Goal: Complete application form: Complete application form

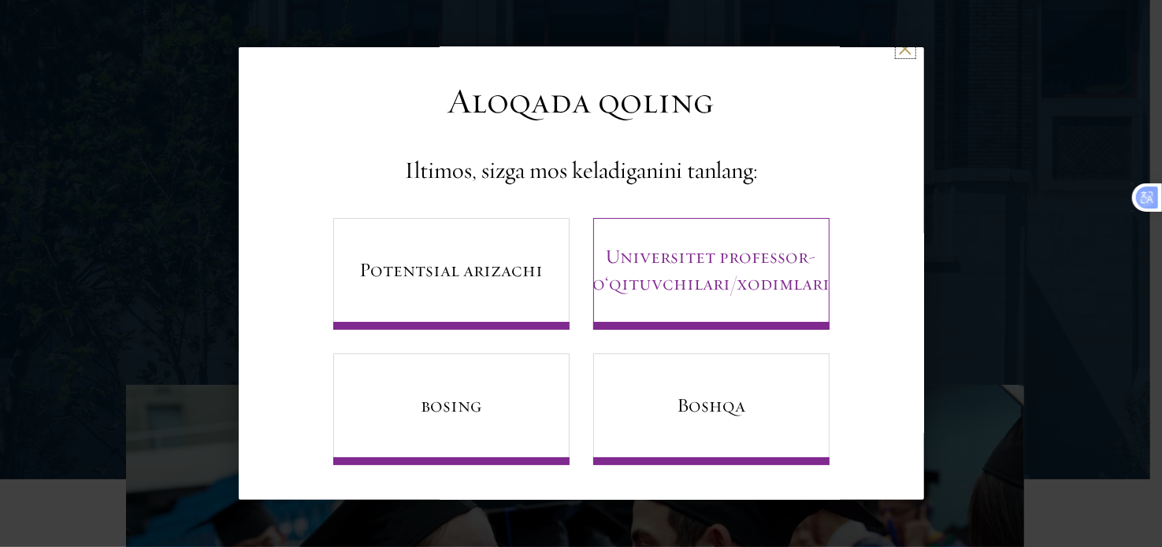
scroll to position [320, 0]
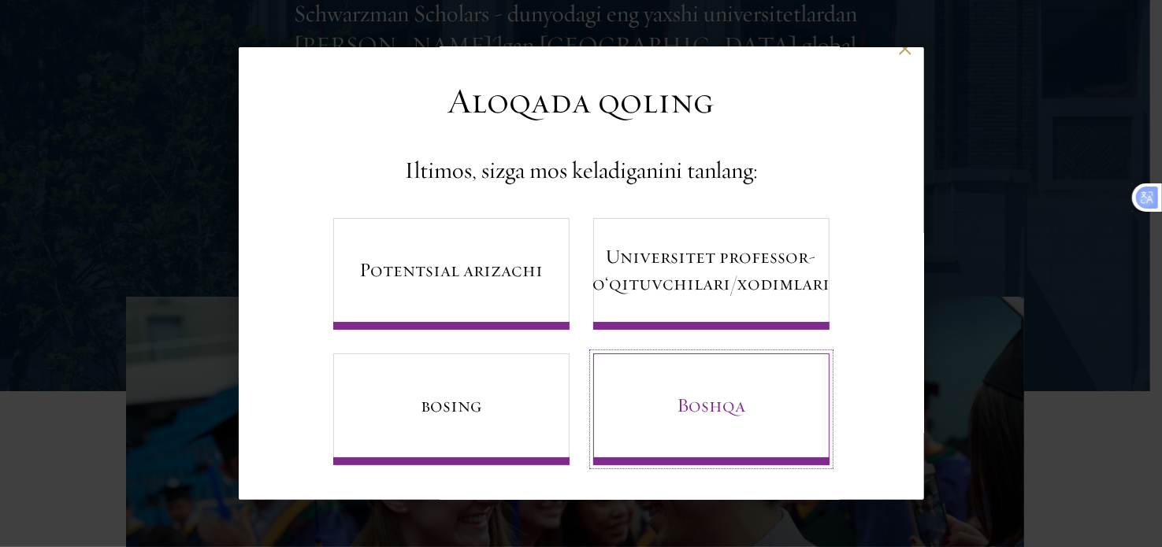
click at [718, 394] on font "Boshqa" at bounding box center [711, 405] width 69 height 24
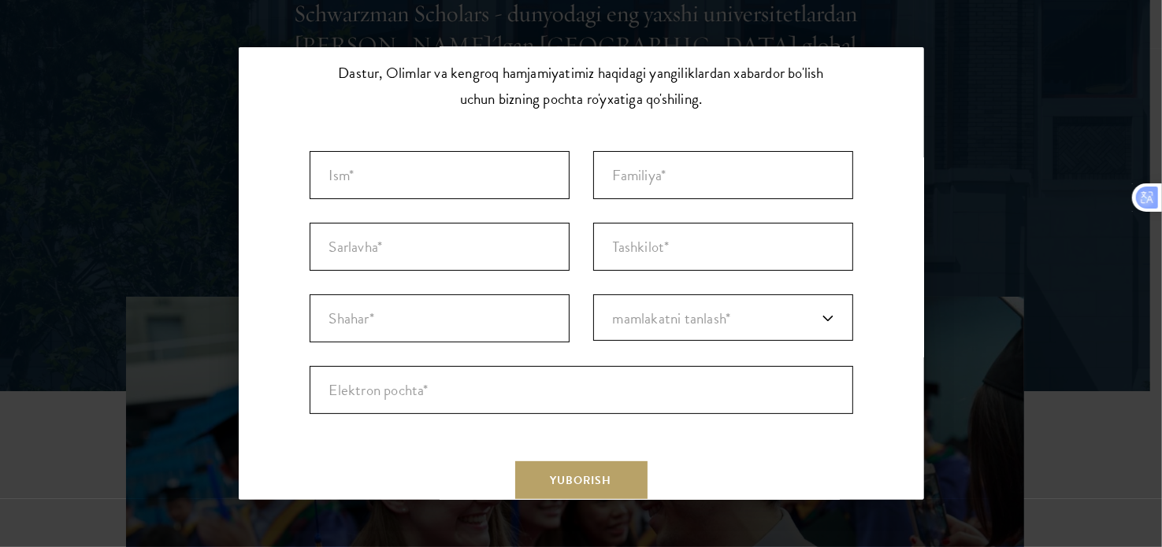
scroll to position [85, 0]
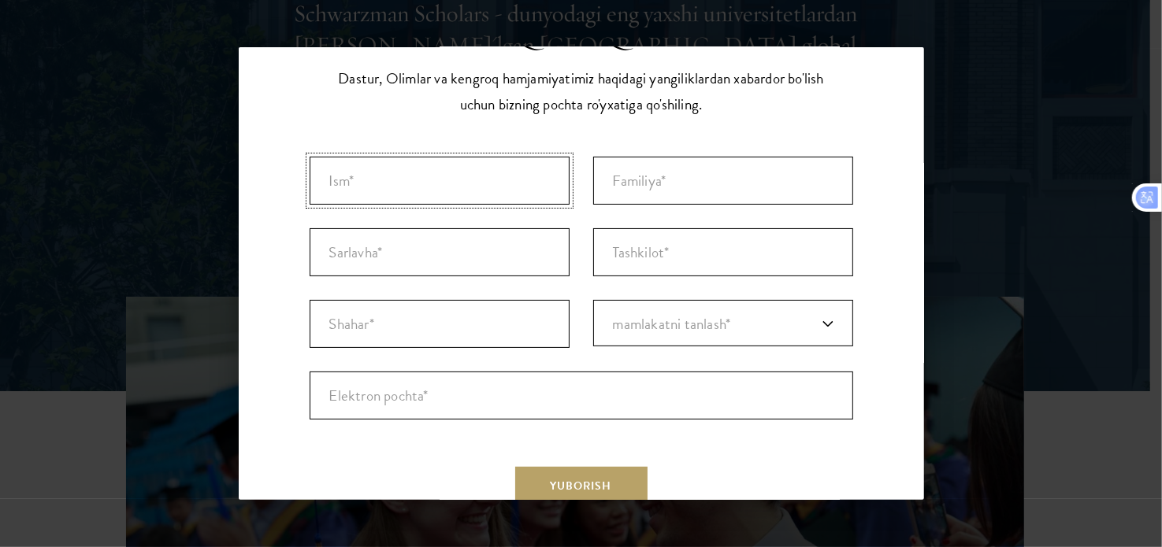
click at [439, 188] on input "Ism* *" at bounding box center [440, 181] width 260 height 48
type input "Javlon"
type input "[PERSON_NAME]"
type input "[GEOGRAPHIC_DATA]"
type input "[EMAIL_ADDRESS][DOMAIN_NAME]"
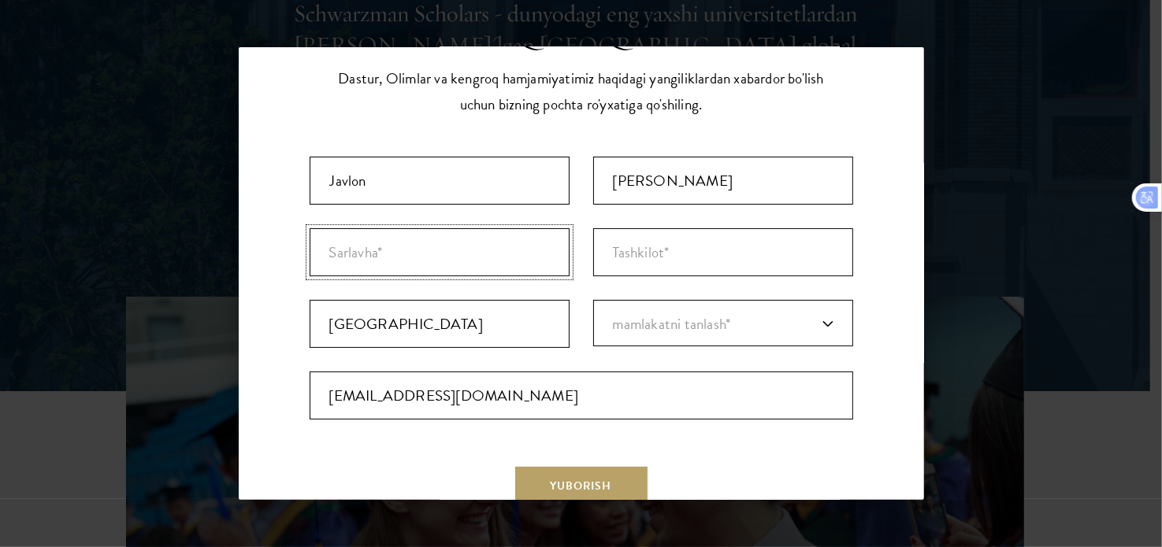
click at [397, 259] on input "Sarlavha *" at bounding box center [440, 252] width 260 height 48
click at [629, 270] on input "Tashkilot *" at bounding box center [723, 252] width 260 height 48
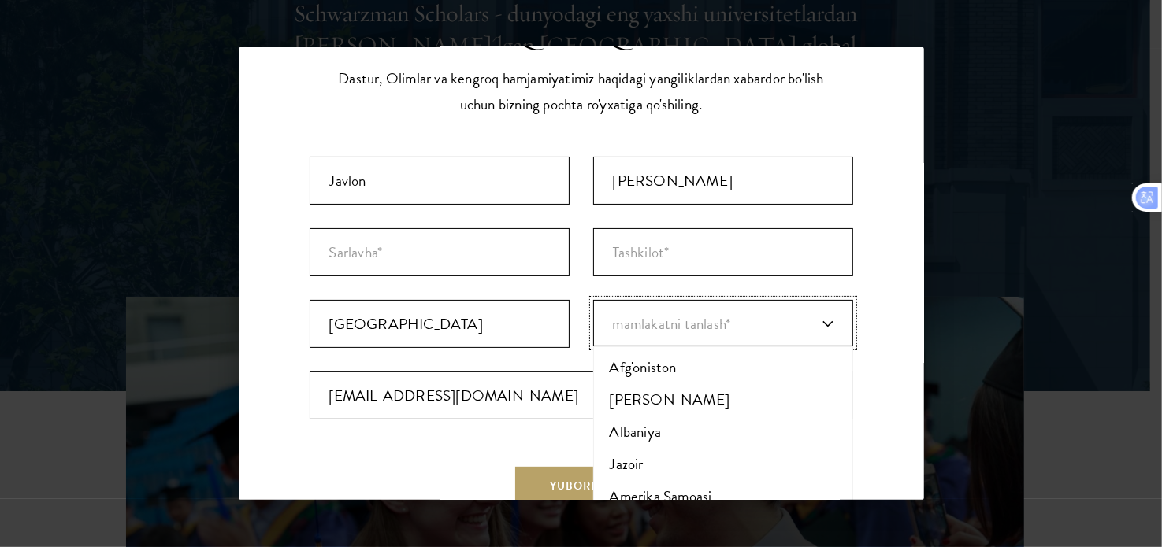
click at [637, 339] on link "mamlakatni tanlash*" at bounding box center [723, 323] width 260 height 46
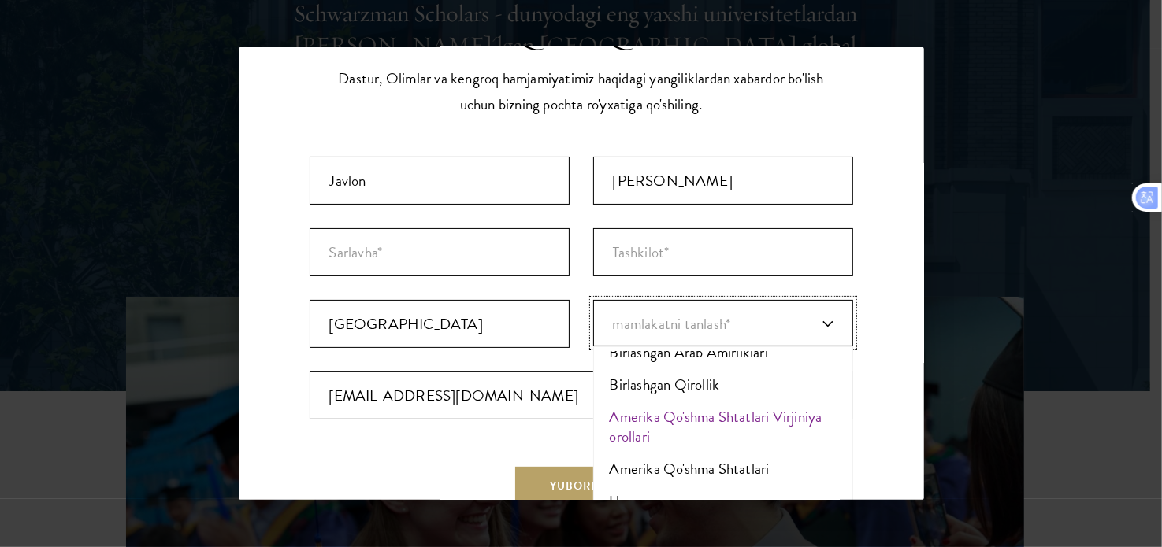
scroll to position [7533, 0]
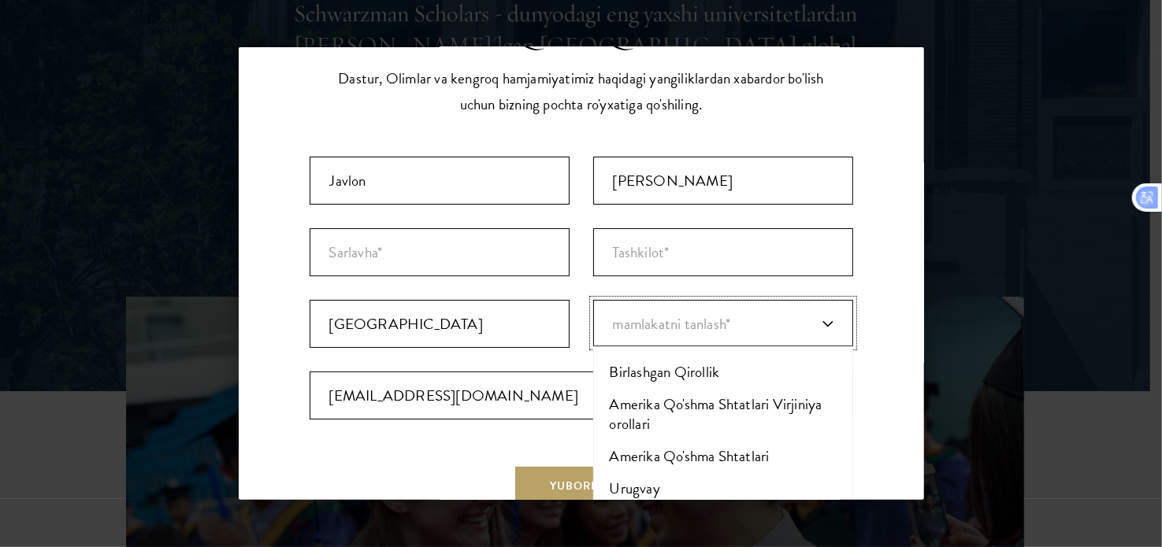
click at [630, 510] on font "O'zbekiston" at bounding box center [645, 521] width 71 height 23
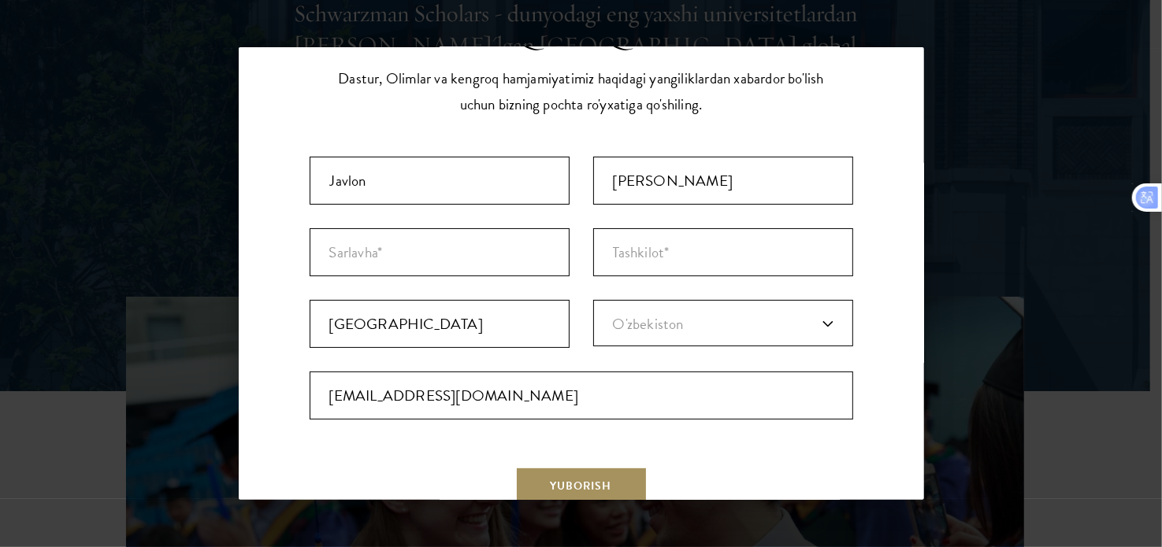
click at [576, 489] on font "Yuborish" at bounding box center [580, 486] width 61 height 17
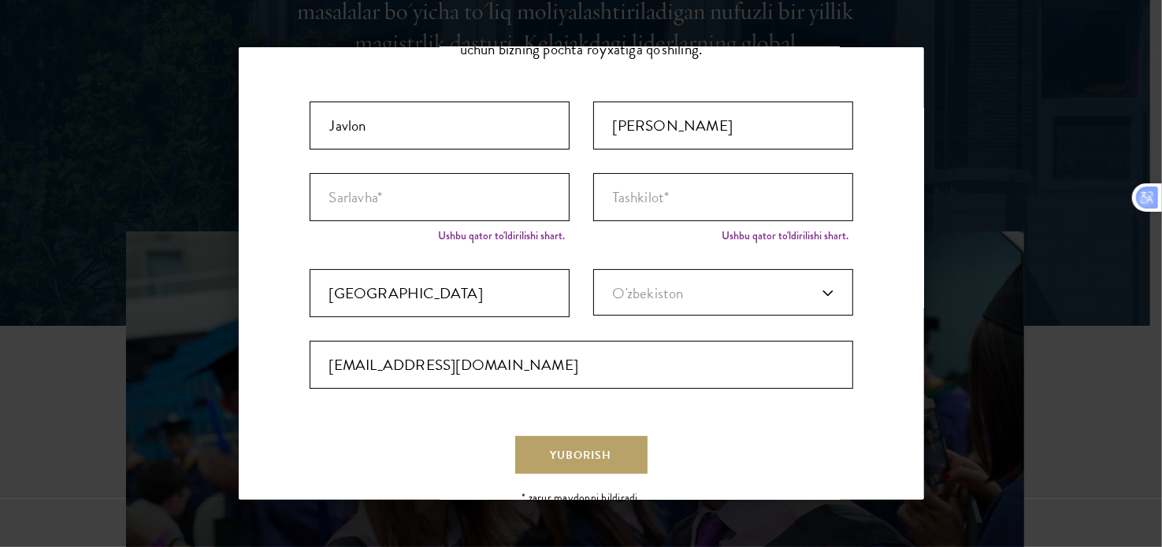
scroll to position [138, 0]
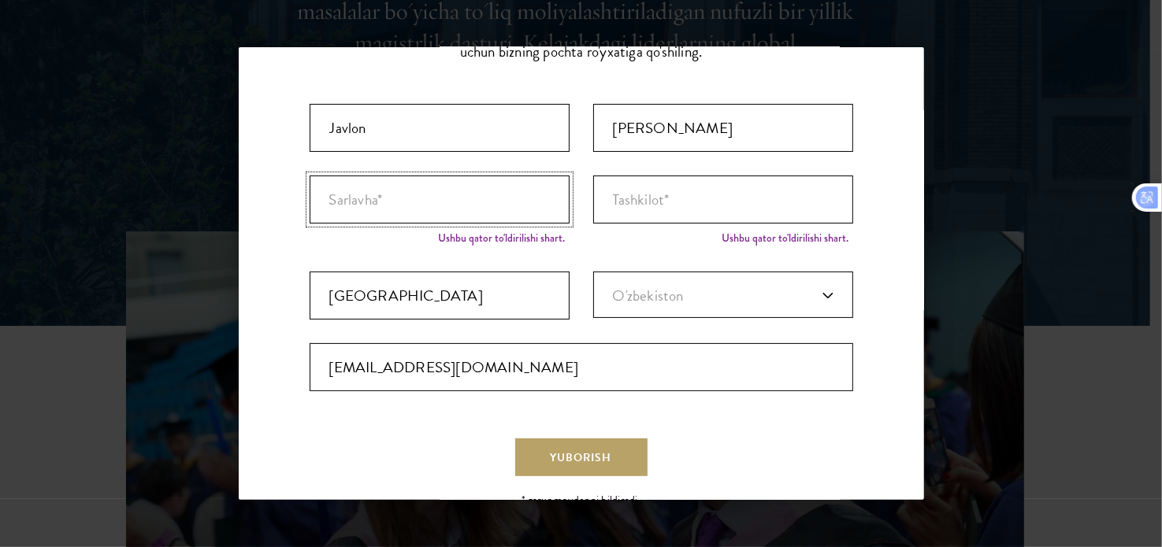
click at [384, 195] on input "Sarlavha *" at bounding box center [440, 200] width 260 height 48
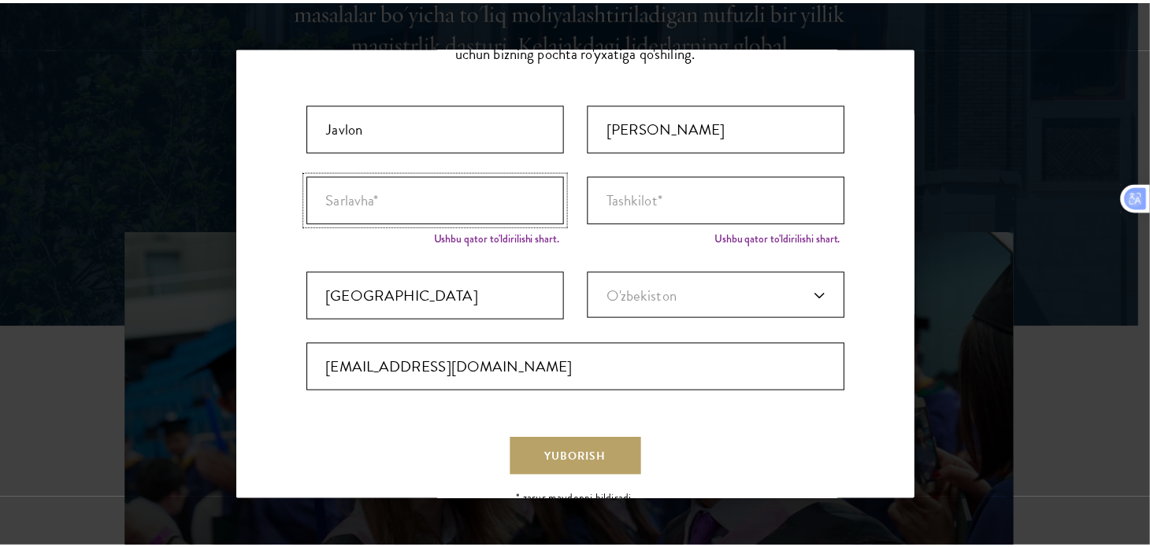
scroll to position [0, 0]
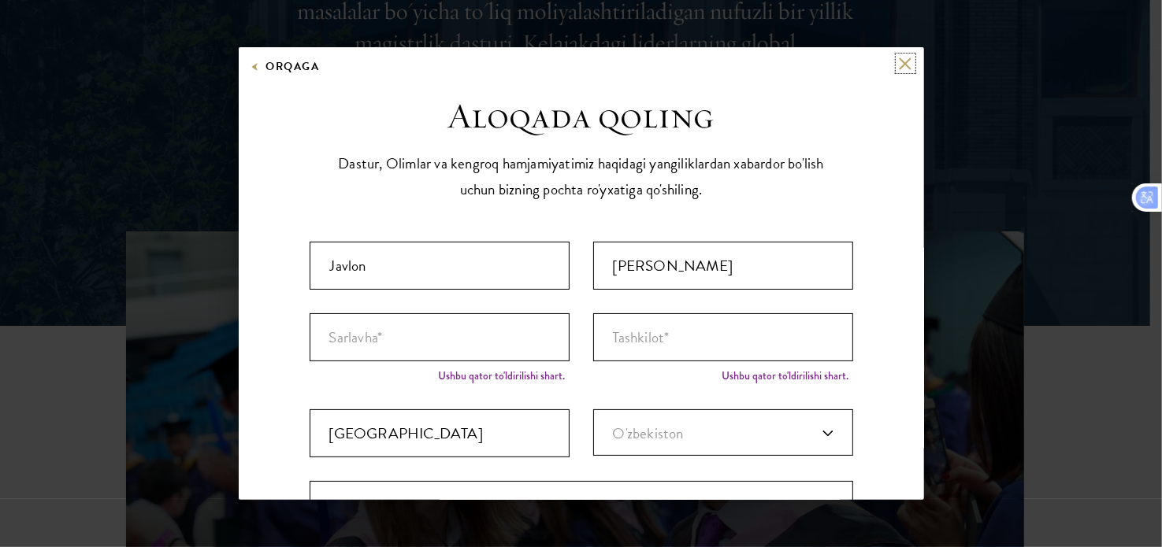
click at [899, 64] on button at bounding box center [905, 63] width 13 height 13
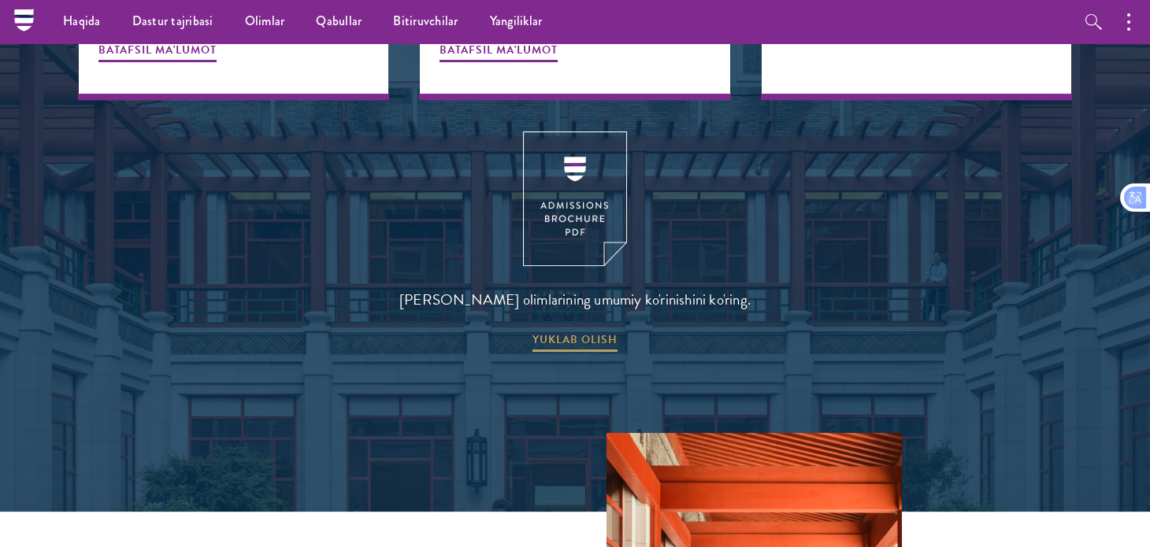
scroll to position [2203, 0]
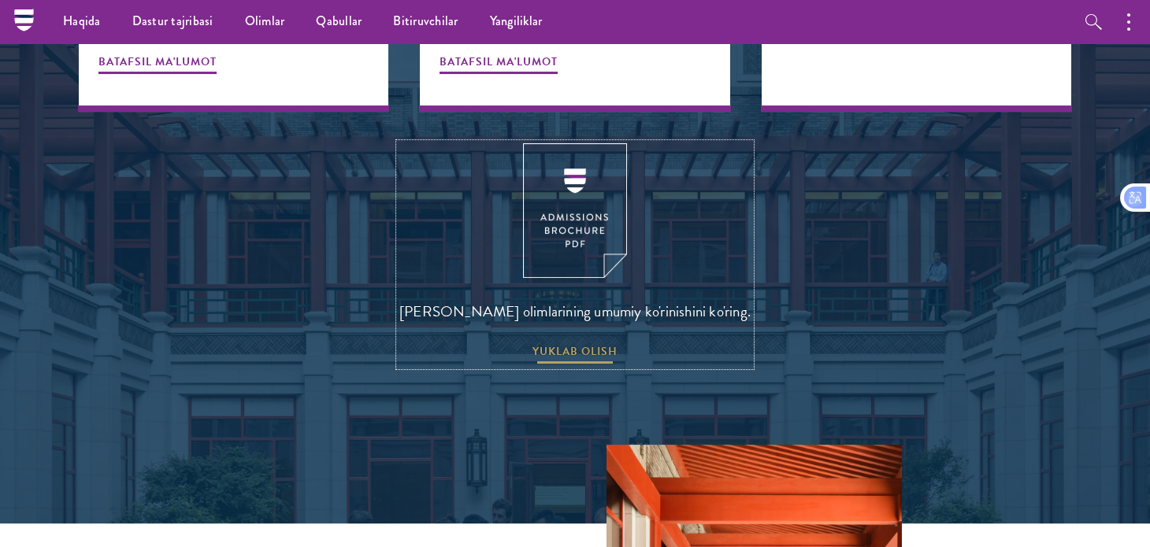
click at [566, 343] on font "YUKLAB OLISH" at bounding box center [574, 351] width 85 height 17
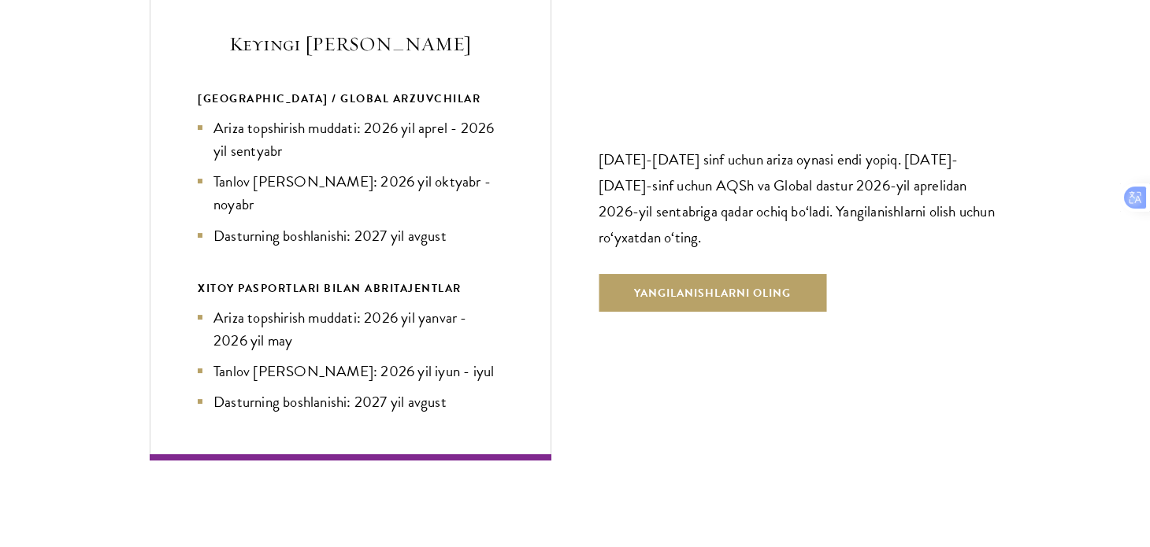
scroll to position [3496, 0]
click at [645, 335] on div "Keyingi [PERSON_NAME] [GEOGRAPHIC_DATA] / GLOBAL ARZUVCHILAR Ariza topshirish m…" at bounding box center [575, 221] width 851 height 478
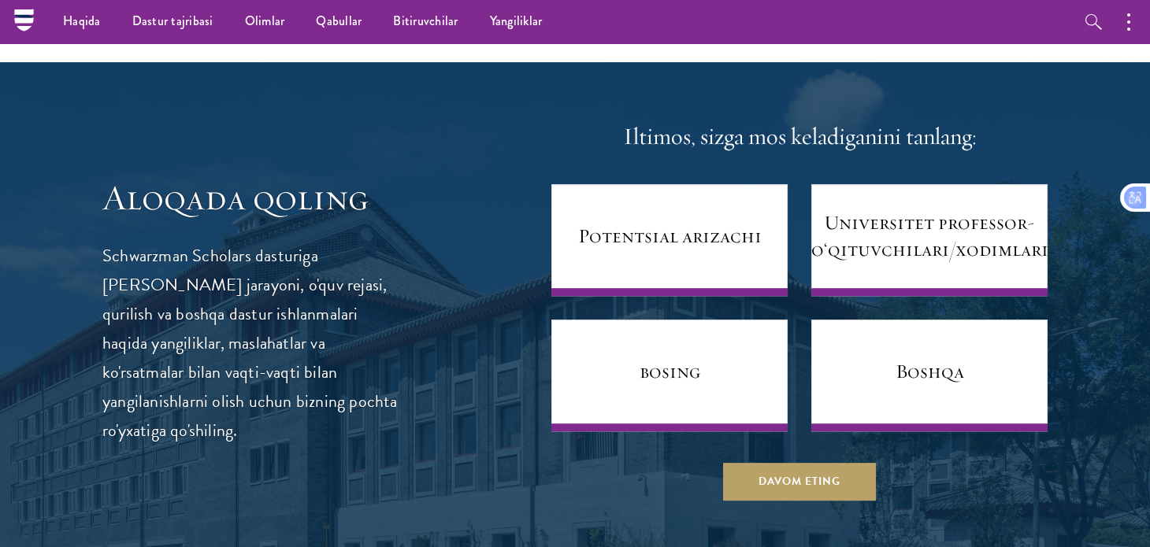
scroll to position [6184, 0]
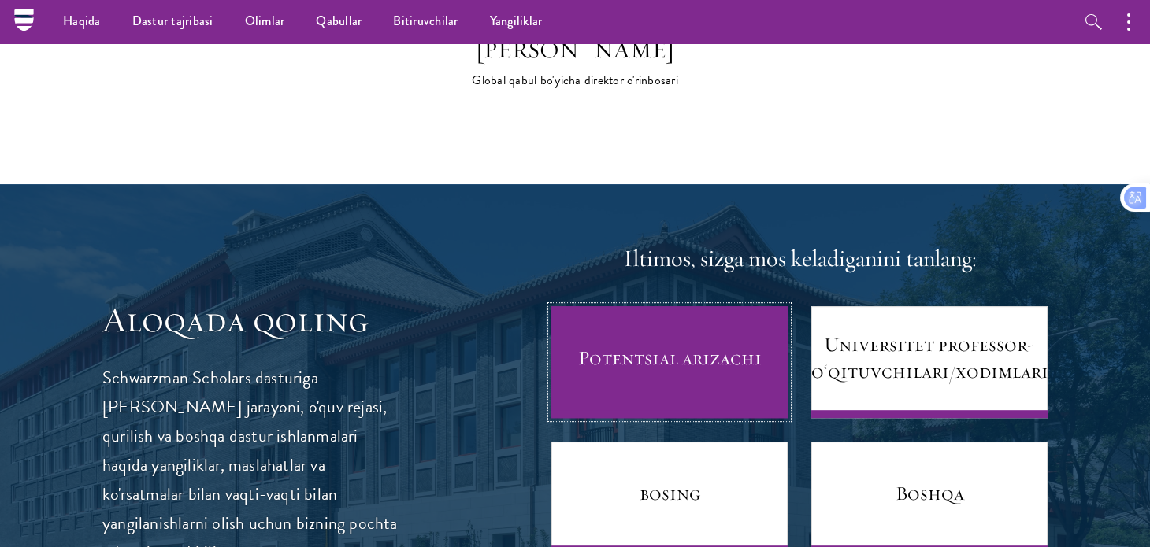
click at [666, 358] on link "Potentsial arizachi" at bounding box center [669, 362] width 236 height 112
click at [663, 346] on link "Potentsial arizachi" at bounding box center [669, 362] width 236 height 112
click at [650, 346] on font "Potentsial arizachi" at bounding box center [669, 358] width 183 height 24
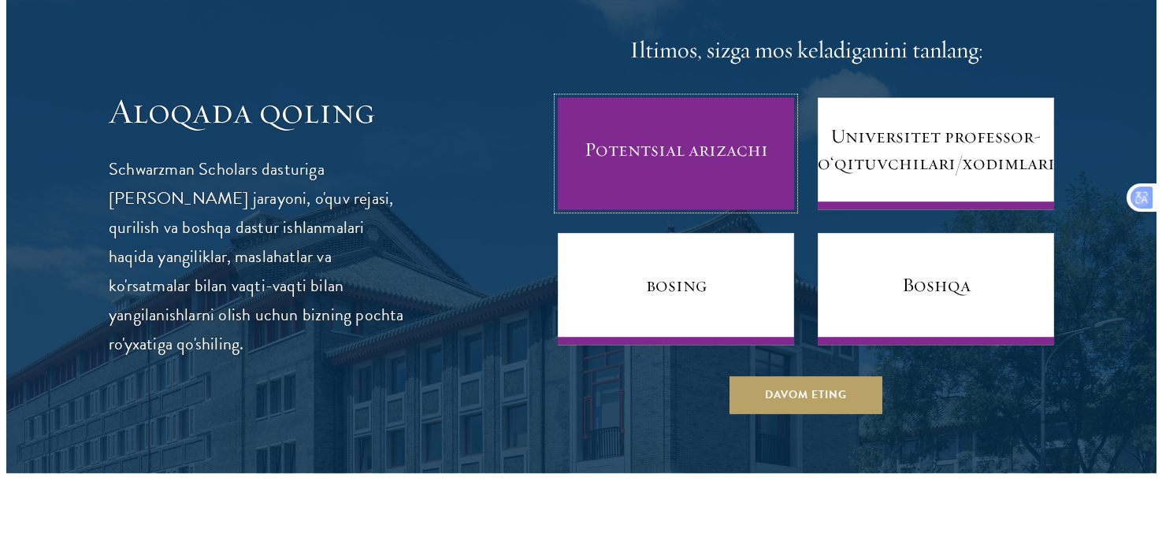
scroll to position [6394, 0]
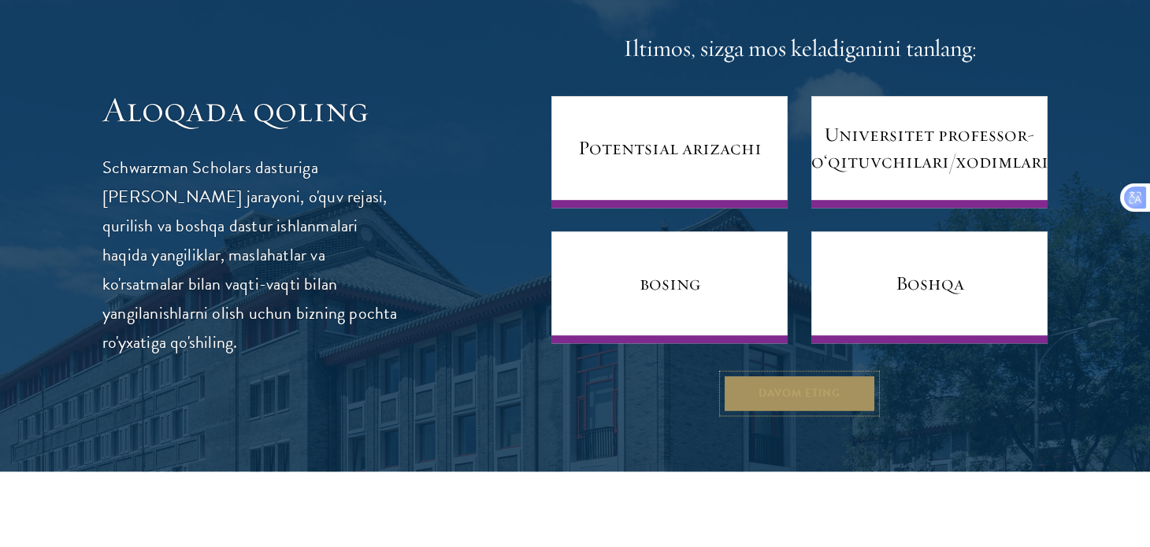
click at [797, 385] on font "Davom eting" at bounding box center [799, 393] width 82 height 17
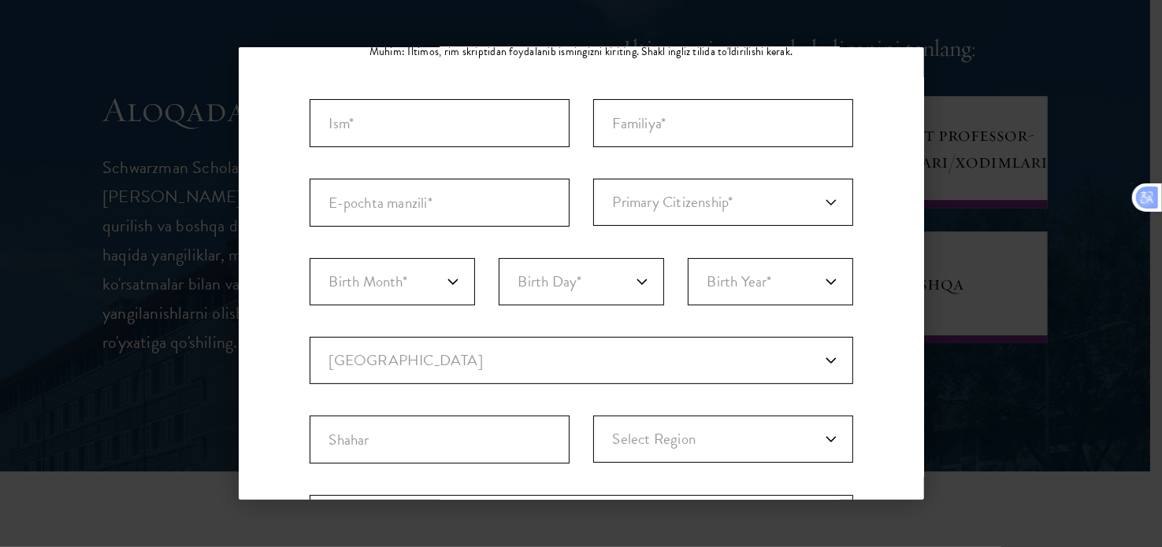
scroll to position [167, 0]
click at [466, 139] on input "Ism*" at bounding box center [440, 127] width 260 height 48
type input "Javlon"
type input "[PERSON_NAME]"
type input "[EMAIL_ADDRESS][DOMAIN_NAME]"
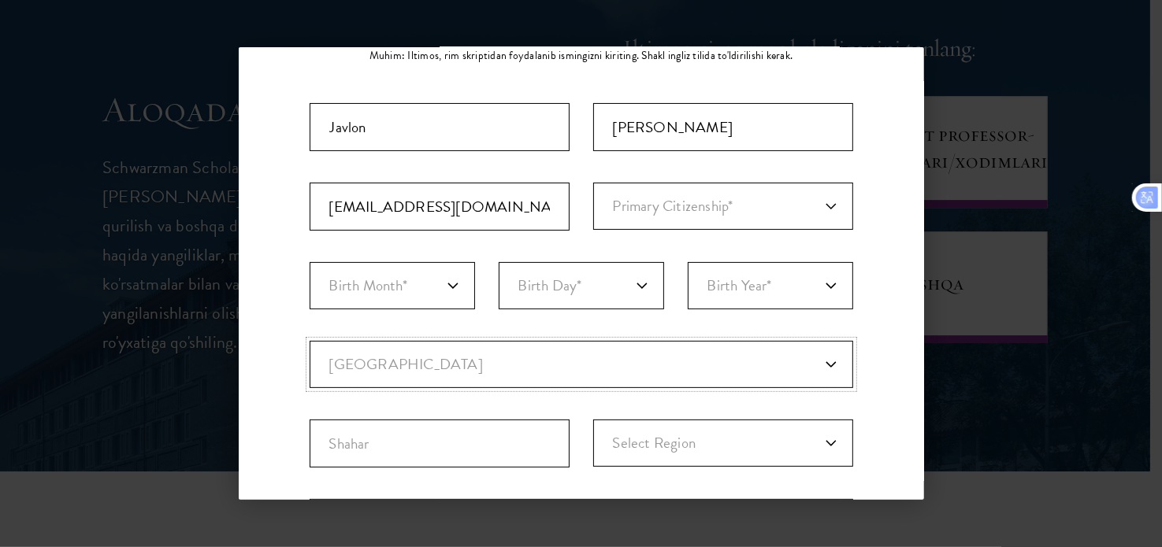
select select "UZ"
type input "[GEOGRAPHIC_DATA]"
select select
click at [636, 199] on select "Primary Citizenship* Afghanistan Aland Islands Albania Algeria Andorra Angola A…" at bounding box center [723, 206] width 260 height 47
select select "UZ"
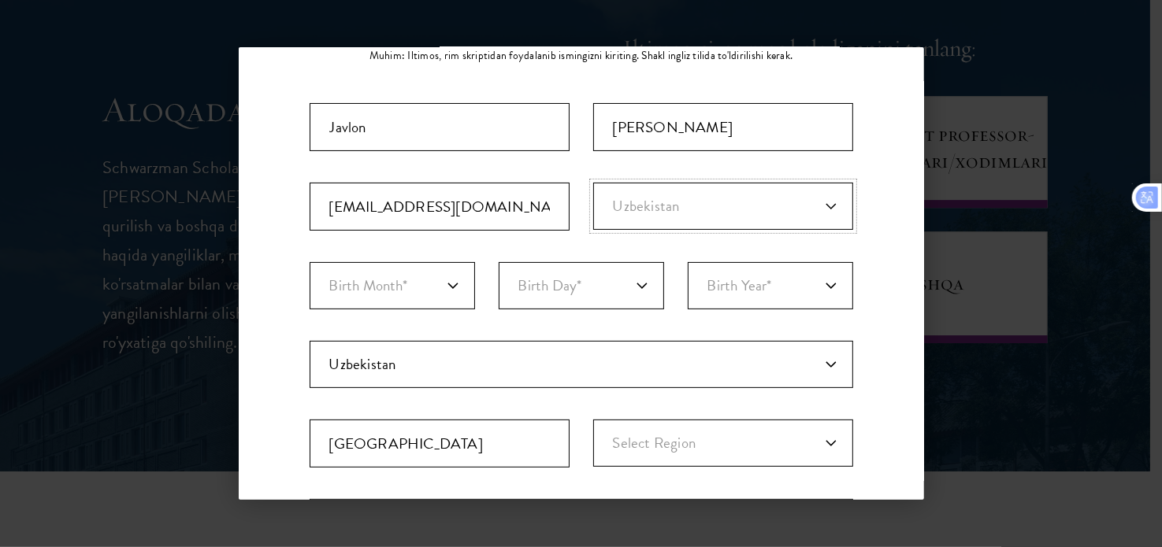
click at [593, 183] on select "Primary Citizenship* Afghanistan Aland Islands Albania Algeria Andorra Angola A…" at bounding box center [723, 206] width 260 height 47
click at [377, 295] on select "Birth Month* January February March April May June July August September Octobe…" at bounding box center [392, 285] width 165 height 47
select select "09"
click at [310, 262] on select "Birth Month* January February March April May June July August September Octobe…" at bounding box center [392, 285] width 165 height 47
click at [576, 286] on select "Birth Day* 1 2 3 4 5 6 7 8 9 10 11 12 13 14 15 16 17 18 19 20 21 22 23 24 25 26…" at bounding box center [581, 285] width 165 height 47
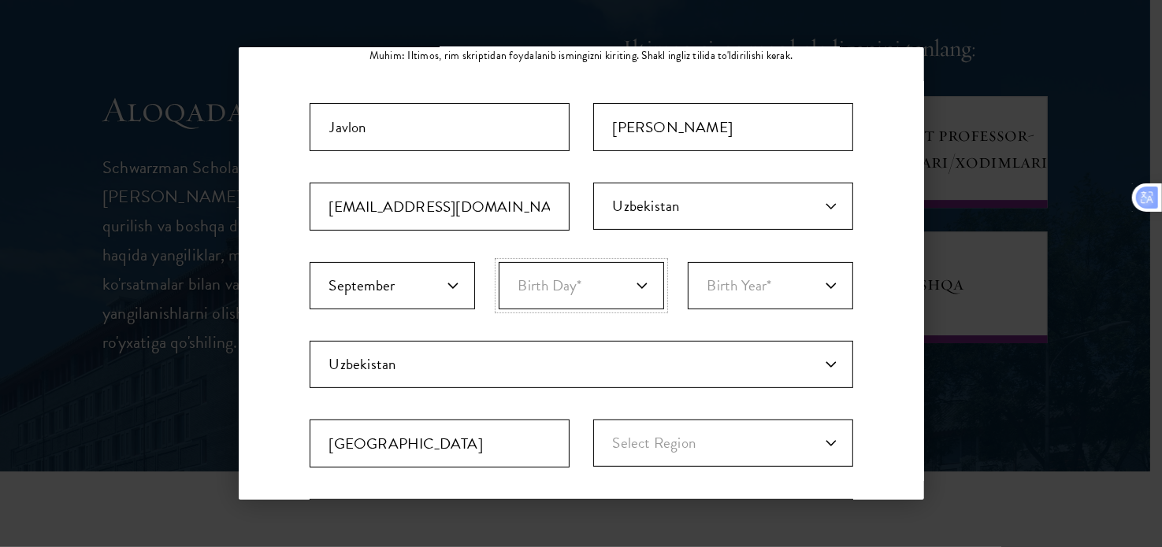
select select "16"
click at [499, 262] on select "Birth Day* 1 2 3 4 5 6 7 8 9 10 11 12 13 14 15 16 17 18 19 20 21 22 23 24 25 26…" at bounding box center [581, 285] width 165 height 47
click at [736, 284] on select "Birth Year* 2025 2024 2023 2022 2021 2020 2019 2018 2017 2016 2015 2014 2013 20…" at bounding box center [770, 285] width 165 height 47
select select "2003"
click at [688, 262] on select "Birth Year* 2025 2024 2023 2022 2021 2020 2019 2018 2017 2016 2015 2014 2013 20…" at bounding box center [770, 285] width 165 height 47
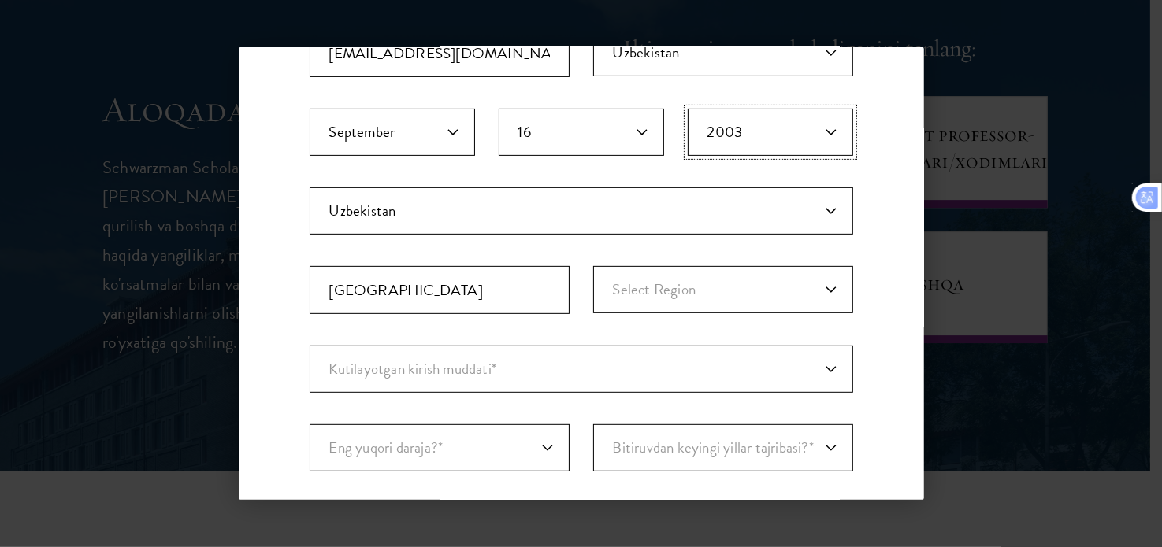
scroll to position [365, 0]
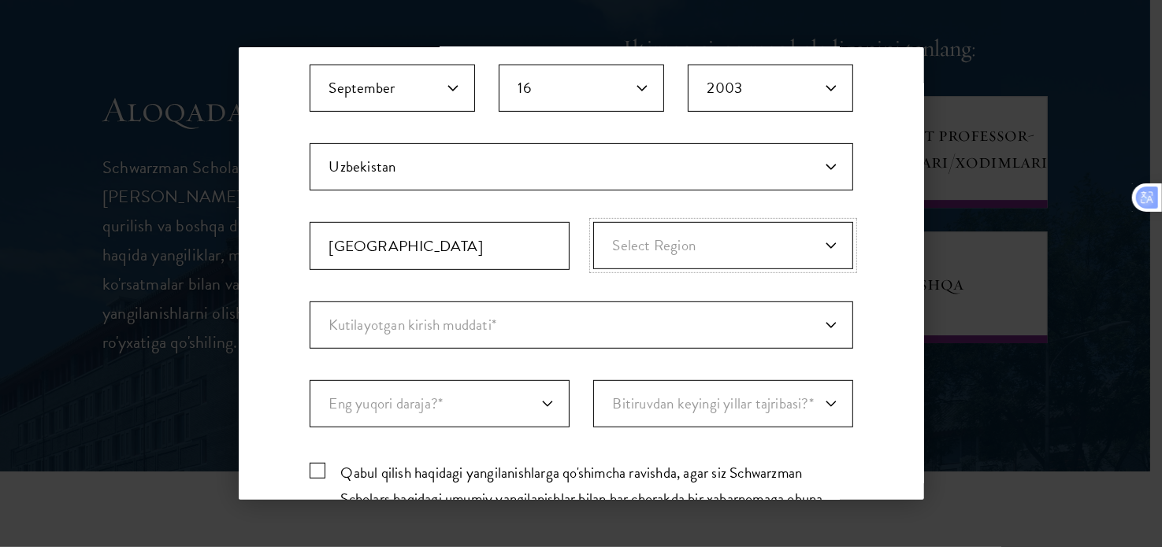
click at [678, 239] on select "Select Region Andijan Bukhara Fergana Jizzakh Karakalpakstan Namangan Navoiy Qa…" at bounding box center [723, 245] width 260 height 47
select select "Tashkent Province"
click at [593, 222] on select "Select Region Andijan Bukhara Fergana Jizzakh Karakalpakstan Namangan Navoiy Qa…" at bounding box center [723, 245] width 260 height 47
click at [495, 260] on input "[GEOGRAPHIC_DATA]" at bounding box center [440, 246] width 260 height 48
type input "Bo'ka tumani"
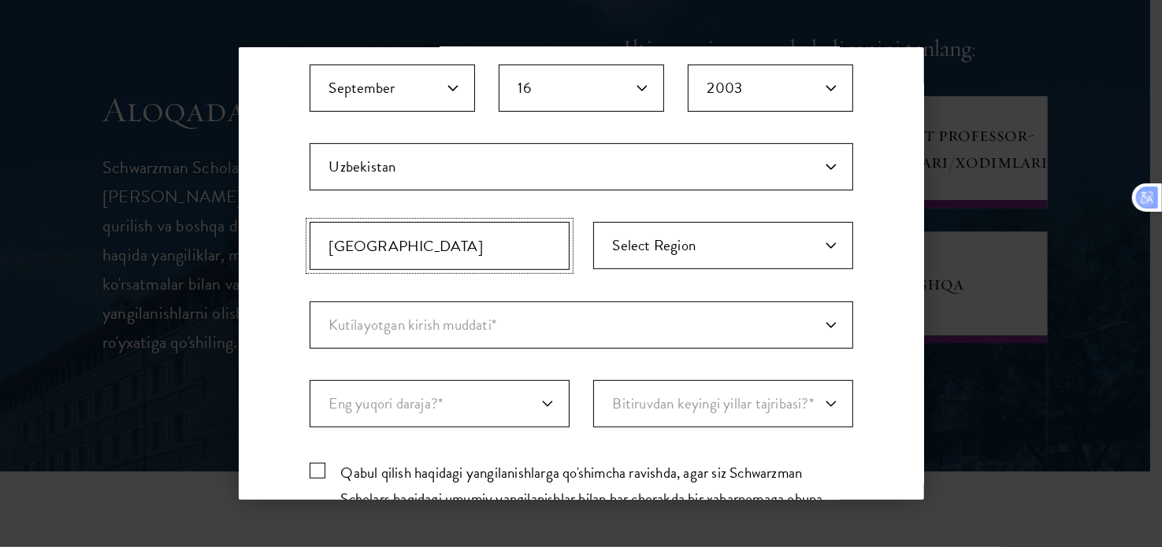
scroll to position [438, 0]
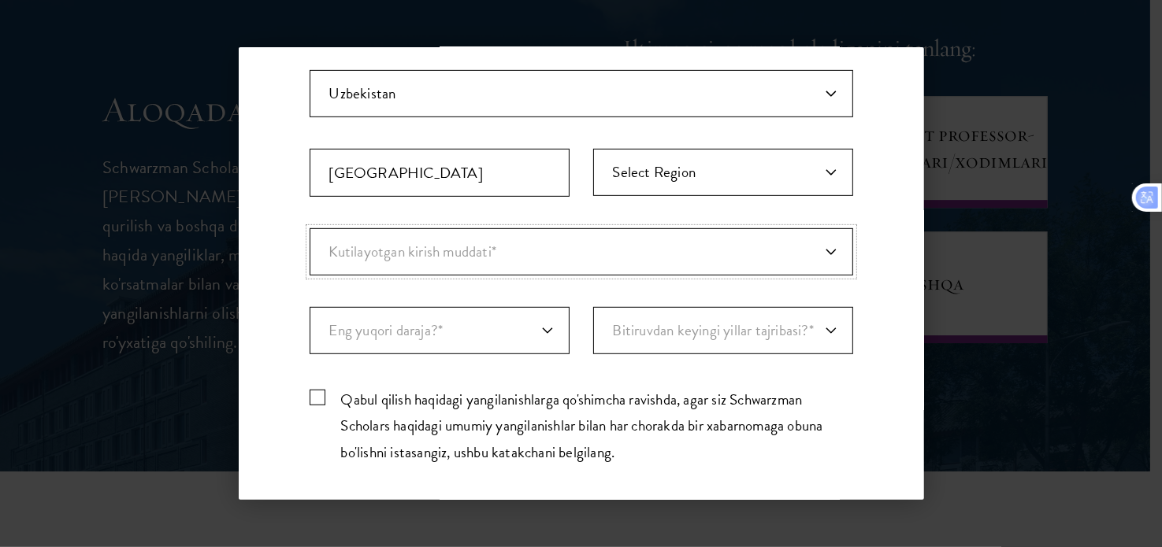
click at [479, 254] on select "Kutilayotgan kirish muddati* Faqat kashf qilish" at bounding box center [581, 251] width 543 height 47
click at [310, 228] on select "Kutilayotgan kirish muddati* Faqat kashf qilish" at bounding box center [581, 251] width 543 height 47
drag, startPoint x: 463, startPoint y: 242, endPoint x: 417, endPoint y: 321, distance: 92.1
click at [417, 321] on div "Important: The form must be completed in English. Javlon Abdukarimov abdukarimo…" at bounding box center [581, 154] width 543 height 644
select select "a6790467-ebe7-4045-a56a-66c1cae98076"
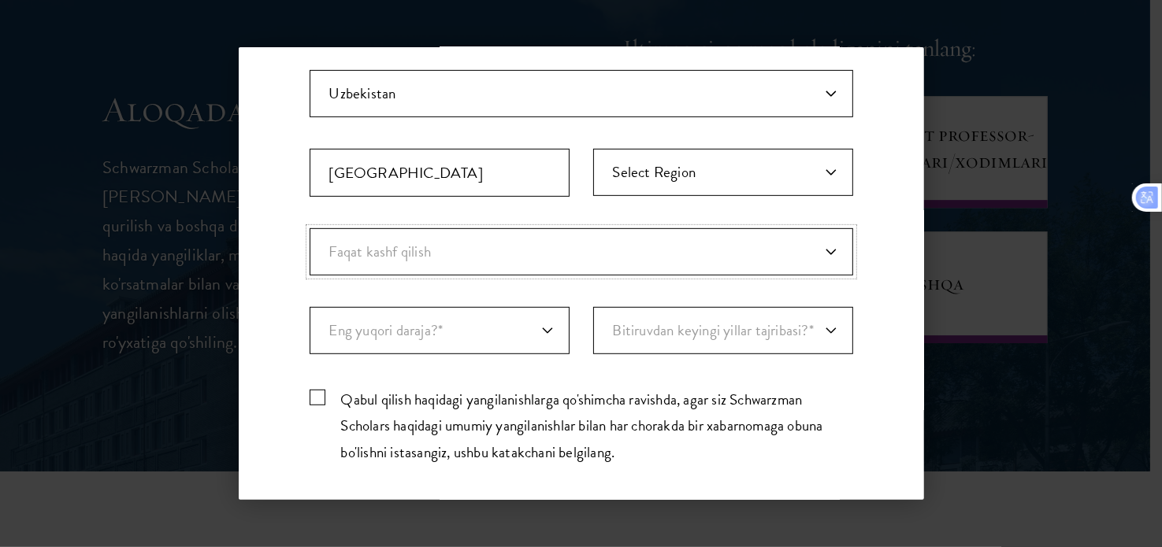
click at [310, 228] on select "Kutilayotgan kirish muddati* Faqat kashf qilish" at bounding box center [581, 251] width 543 height 47
click at [417, 321] on select "Eng yuqori daraja?* PhD Bakalavr Magistrlik Hozirgi bakalavr talabasi" at bounding box center [440, 330] width 260 height 47
select select "baef124f-e103-44b1-8ca6-5d0669438e44"
click at [310, 307] on select "Eng yuqori daraja?* PhD Bakalavr Magistrlik Hozirgi bakalavr talabasi" at bounding box center [440, 330] width 260 height 47
click at [651, 324] on select "Bitiruvdan keyingi yillar tajribasi?* 1 2 3 4 5 6 7 8 9 10" at bounding box center [723, 330] width 260 height 47
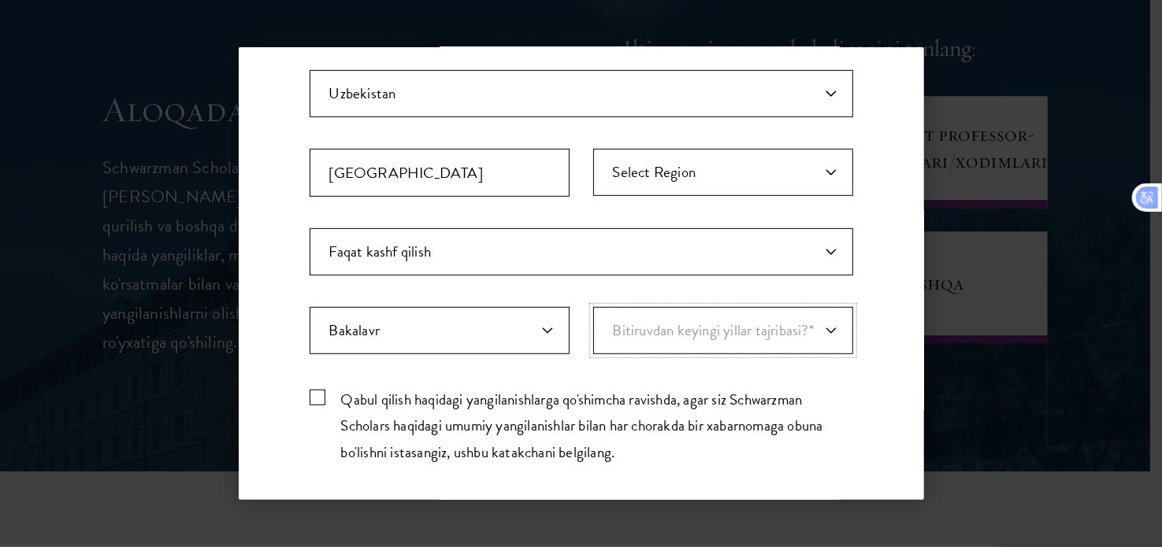
select select "1"
click at [593, 307] on select "Bitiruvdan keyingi yillar tajribasi?* 1 2 3 4 5 6 7 8 9 10" at bounding box center [723, 330] width 260 height 47
click at [321, 393] on label "Qabul qilish haqidagi yangilanishlarga qo'shimcha ravishda, agar siz Schwarzman…" at bounding box center [581, 425] width 543 height 78
click at [321, 393] on input "Qabul qilish haqidagi yangilanishlarga qo'shimcha ravishda, agar siz Schwarzman…" at bounding box center [581, 391] width 543 height 10
checkbox input "true"
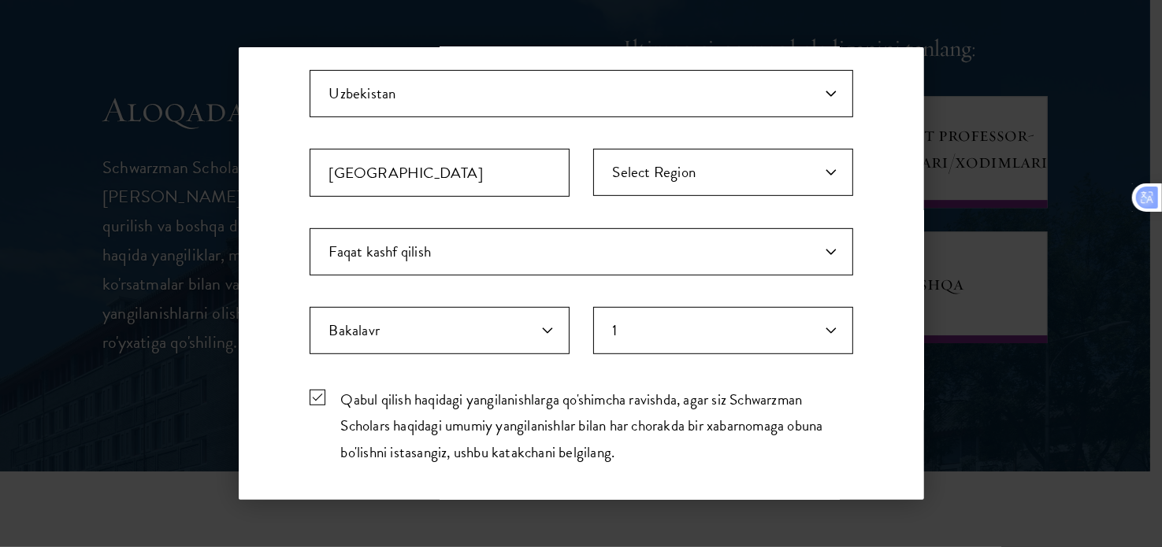
scroll to position [576, 0]
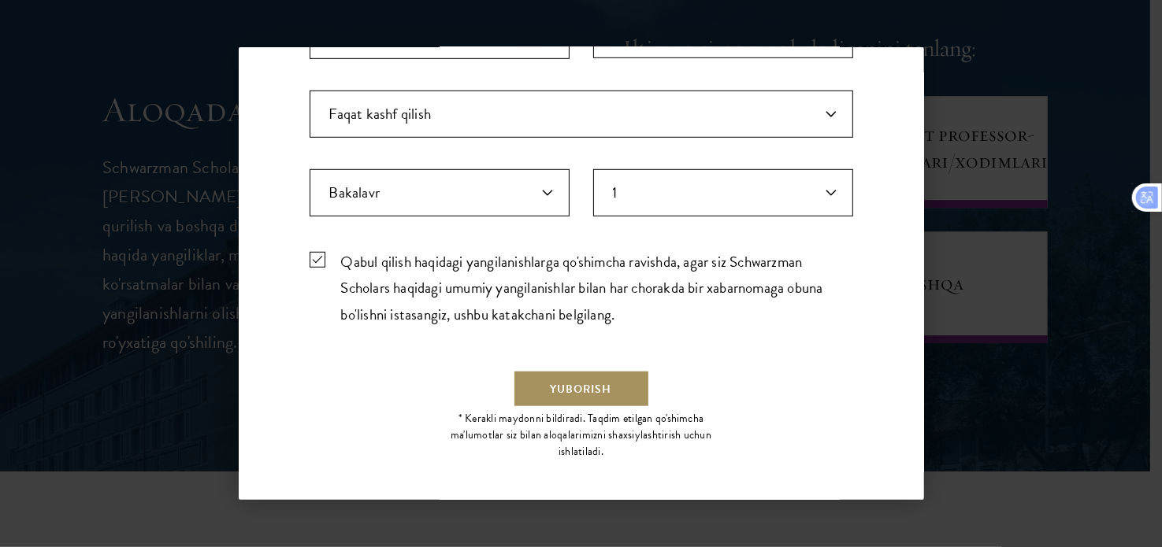
click at [583, 387] on font "Yuborish" at bounding box center [580, 389] width 61 height 17
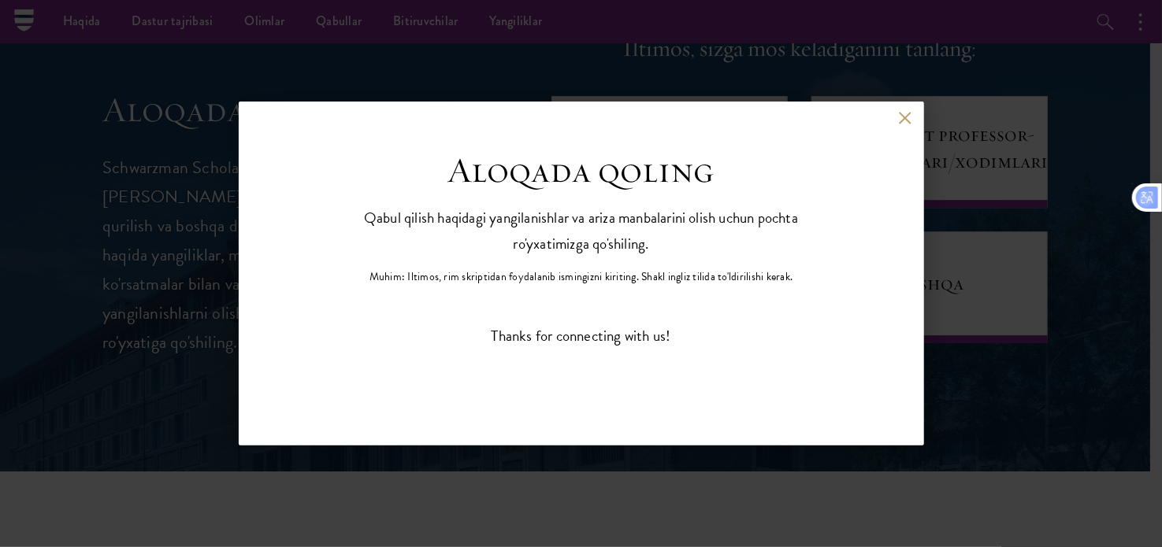
scroll to position [0, 0]
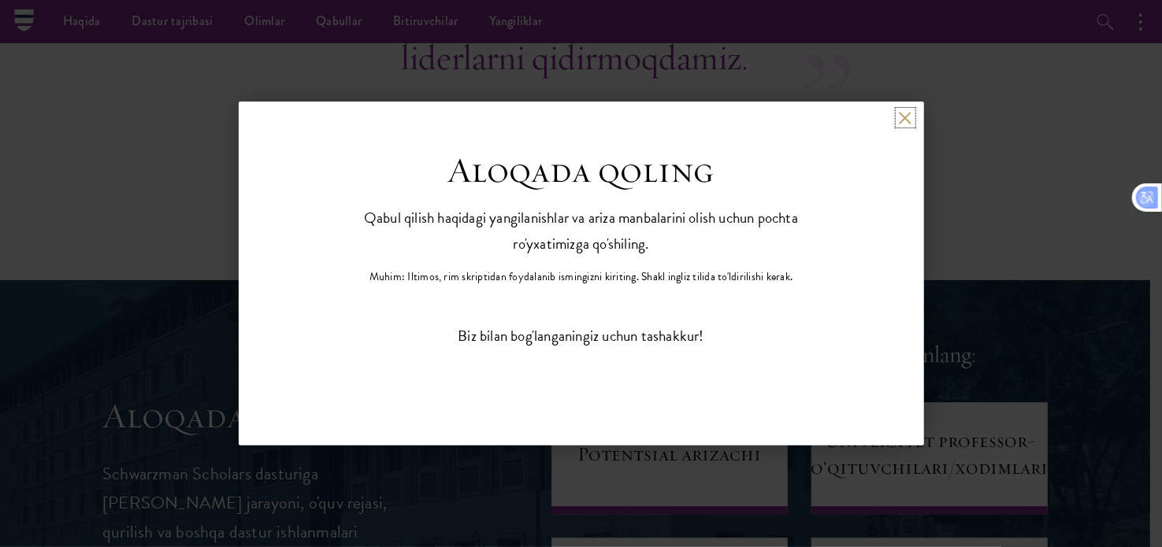
click at [900, 117] on button at bounding box center [905, 117] width 13 height 13
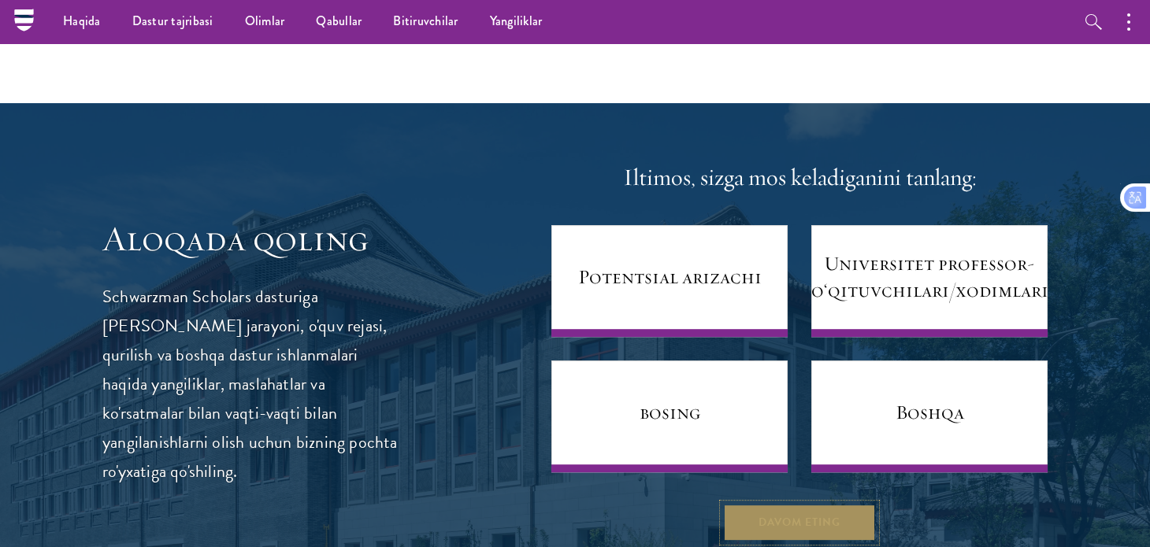
scroll to position [6262, 0]
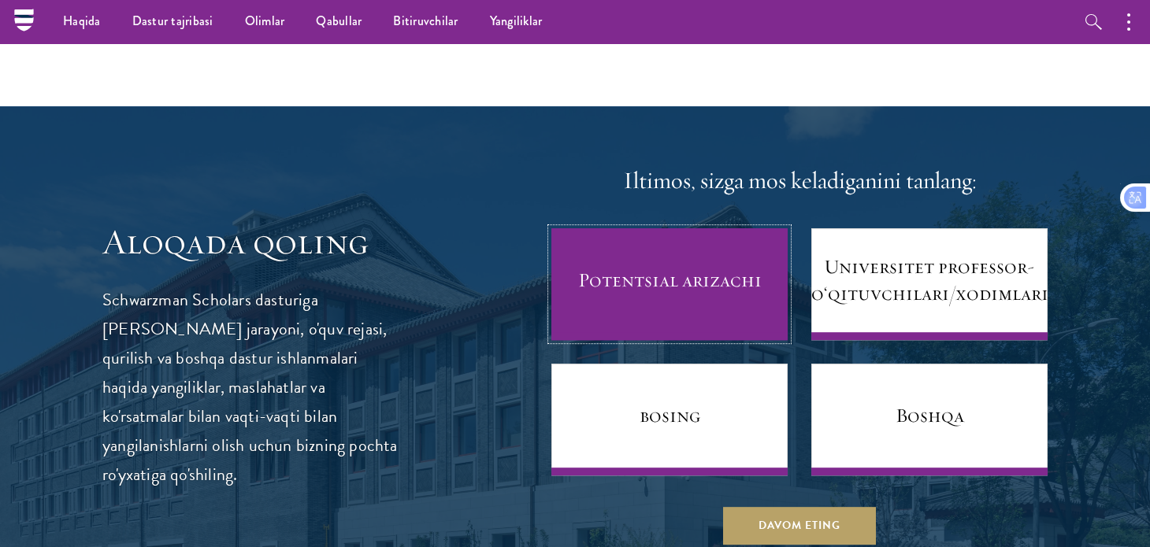
click at [678, 270] on link "Potentsial arizachi" at bounding box center [669, 284] width 236 height 112
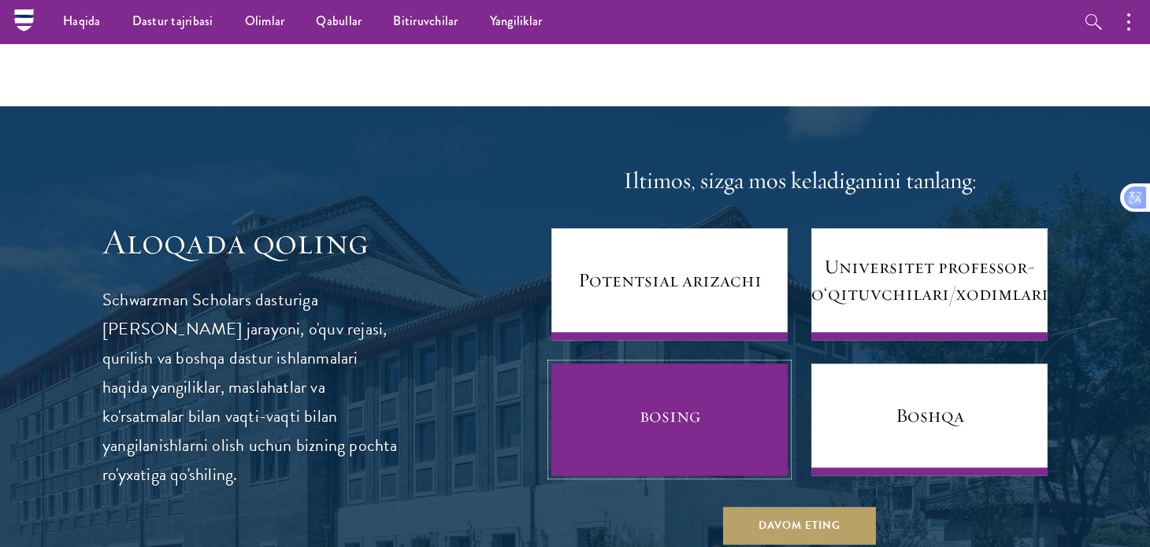
click at [702, 364] on link "bosing" at bounding box center [669, 420] width 236 height 112
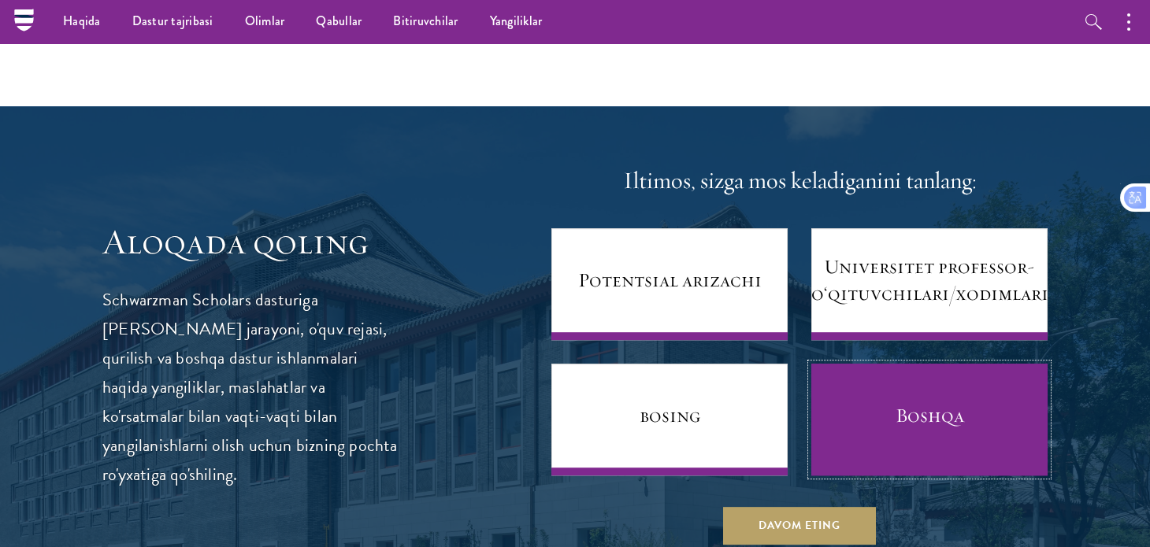
click at [962, 403] on font "Boshqa" at bounding box center [929, 415] width 69 height 24
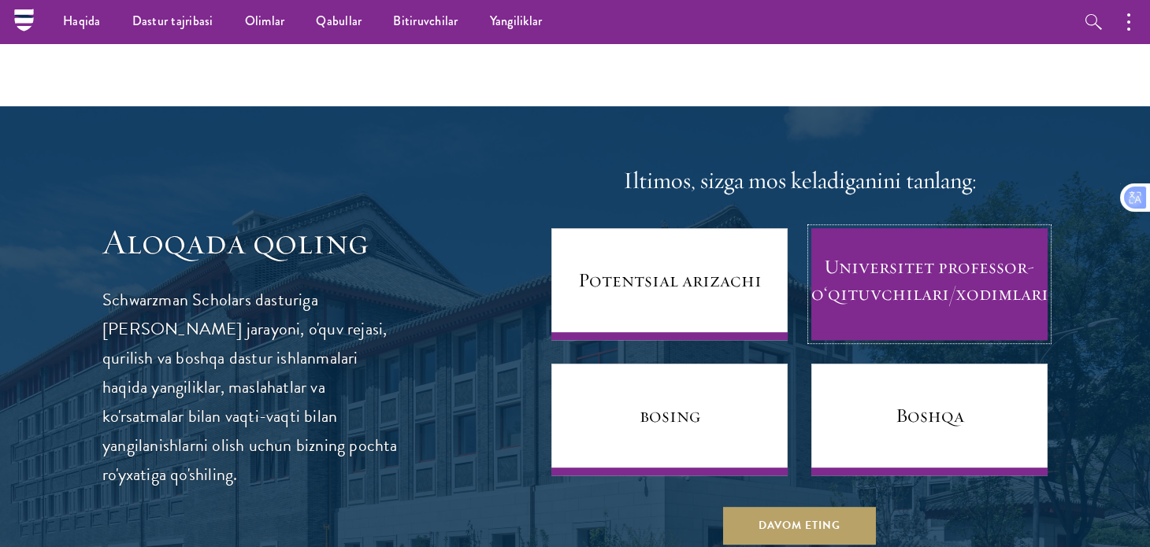
click at [930, 254] on font "Universitet professor-o‘qituvchilari/xodimlari" at bounding box center [929, 279] width 237 height 51
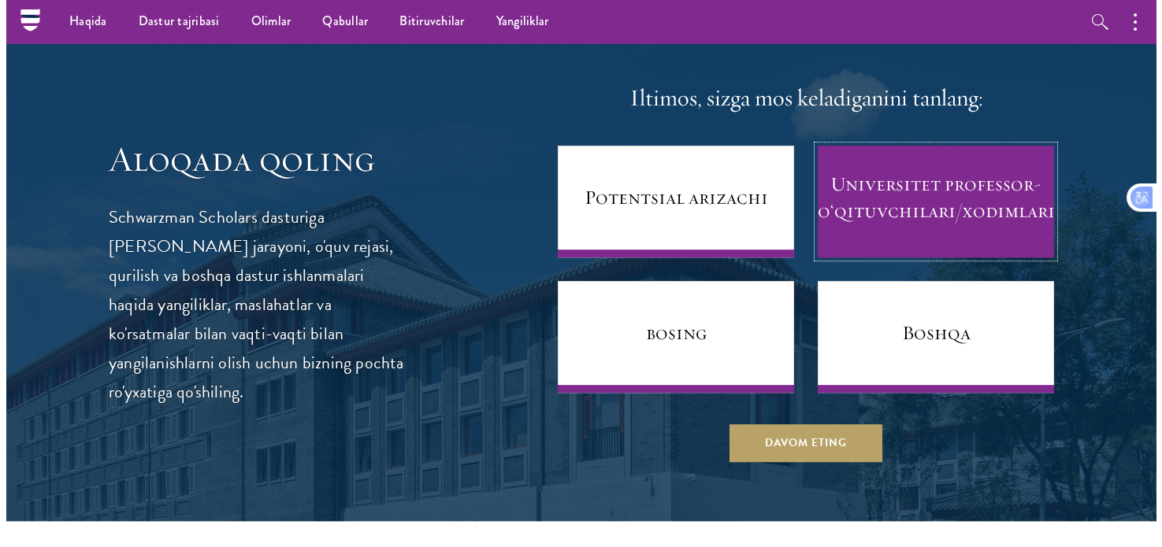
scroll to position [6332, 0]
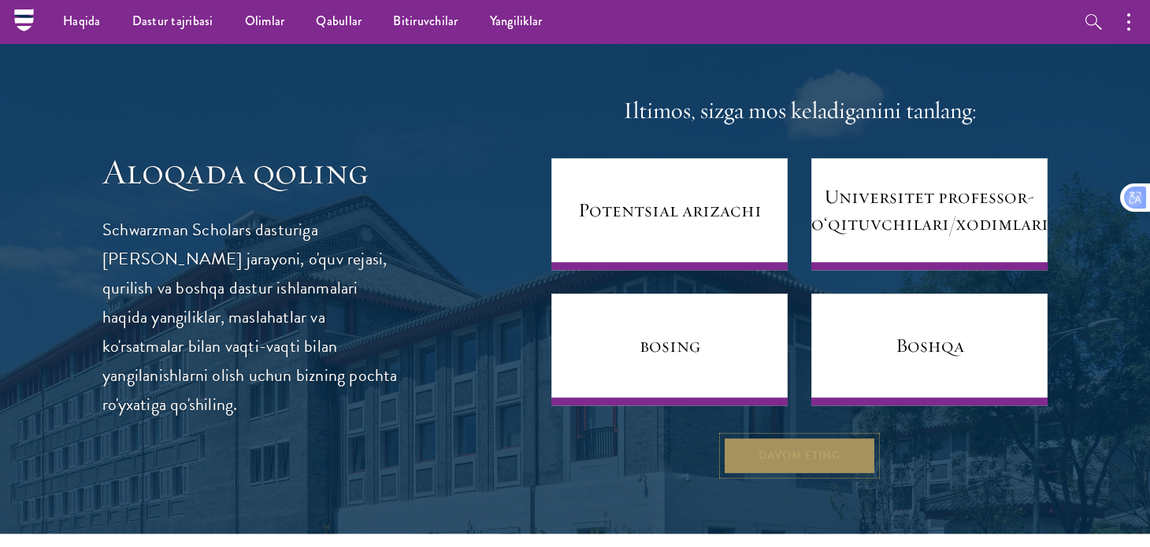
click at [795, 437] on button "Davom eting" at bounding box center [799, 456] width 153 height 38
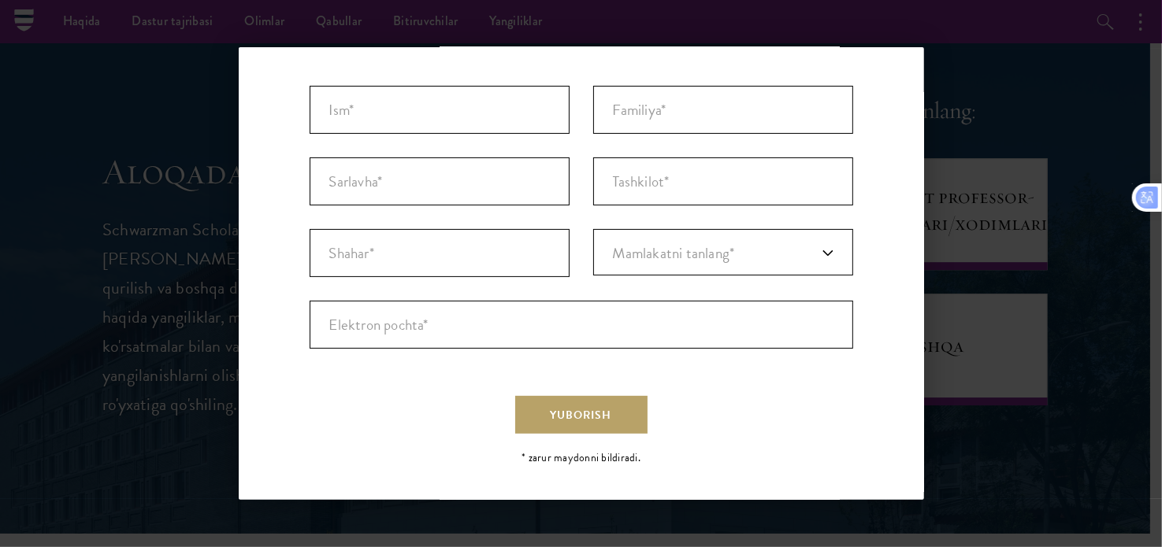
scroll to position [49, 0]
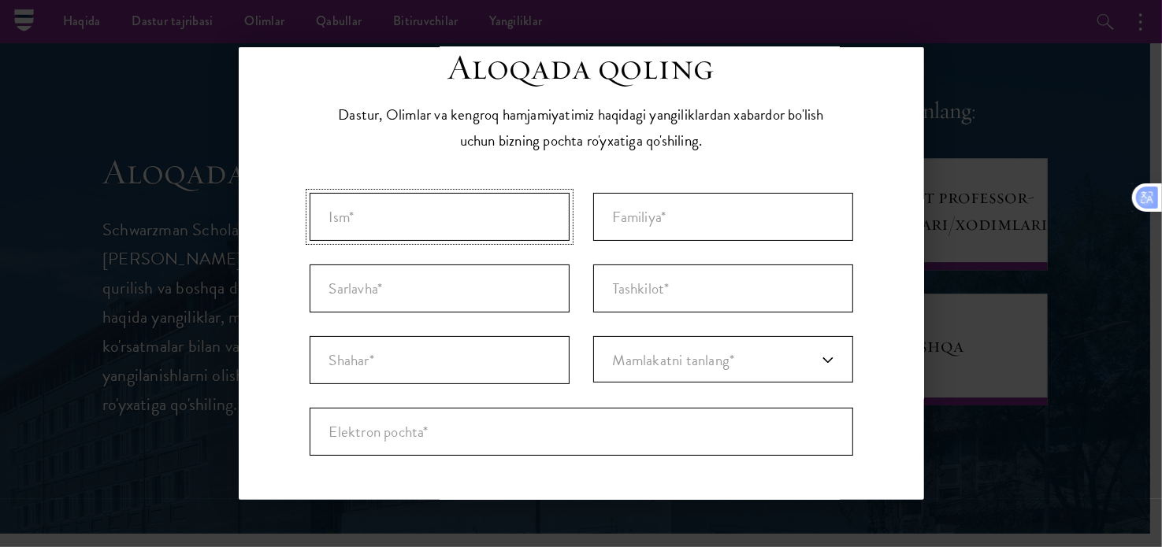
click at [458, 212] on input "Ism* *" at bounding box center [440, 217] width 260 height 48
type input "Javlon"
type input "[PERSON_NAME]"
type input "[GEOGRAPHIC_DATA]"
type input "[EMAIL_ADDRESS][DOMAIN_NAME]"
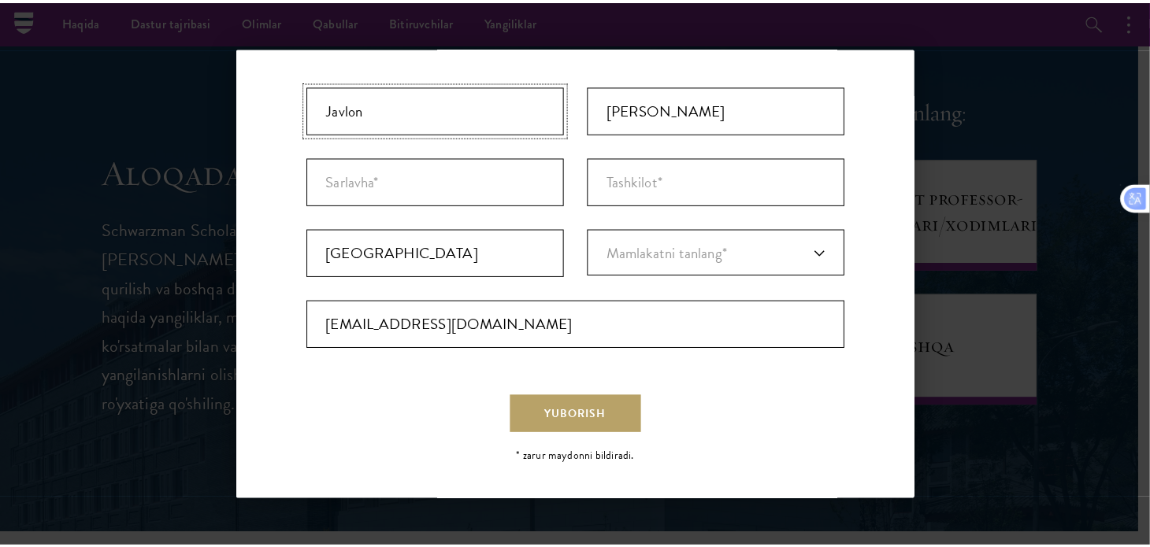
scroll to position [0, 0]
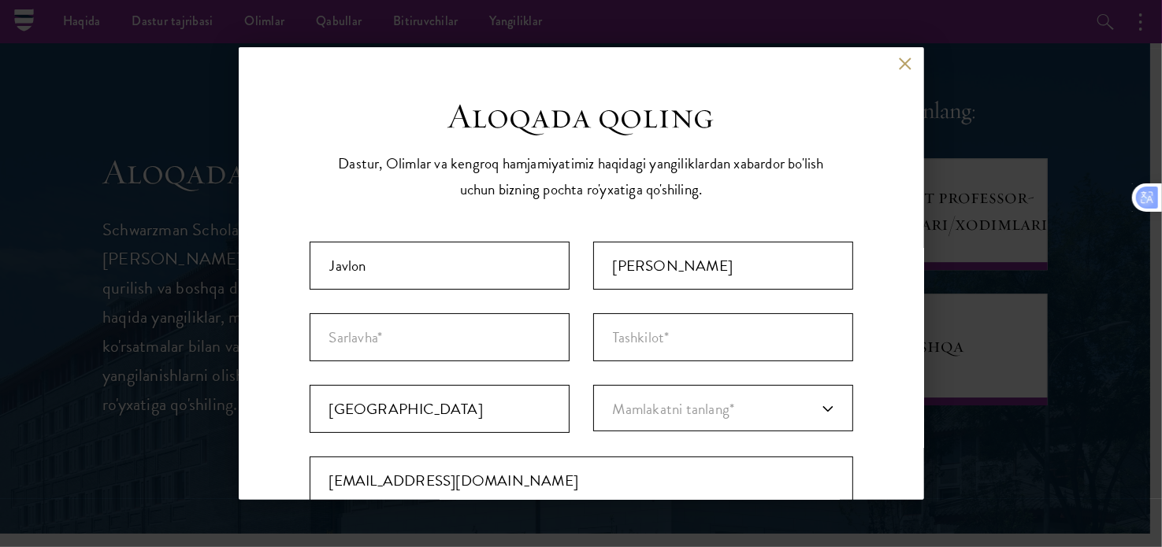
click at [880, 77] on div "Orqaga" at bounding box center [581, 76] width 685 height 38
click at [899, 61] on button at bounding box center [905, 63] width 13 height 13
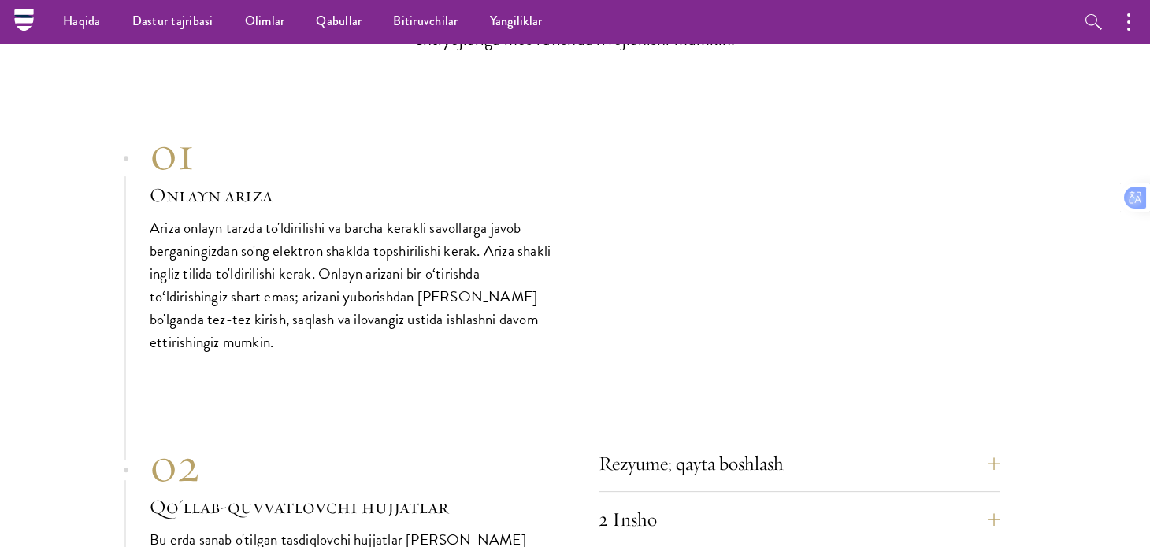
scroll to position [4765, 0]
